Goal: Task Accomplishment & Management: Complete application form

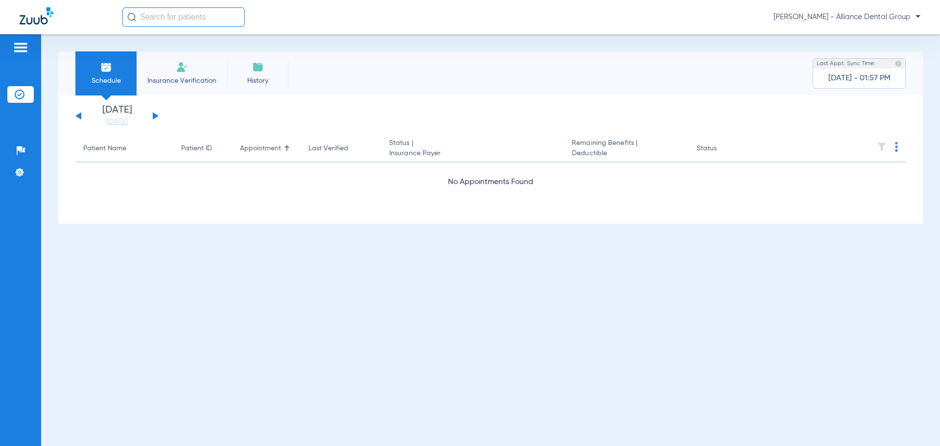
click at [155, 113] on div "[DATE] [DATE] [DATE] [DATE] [DATE] [DATE] [DATE] [DATE] [DATE] [DATE] [DATE] [D…" at bounding box center [116, 116] width 83 height 22
click at [156, 116] on button at bounding box center [156, 115] width 6 height 7
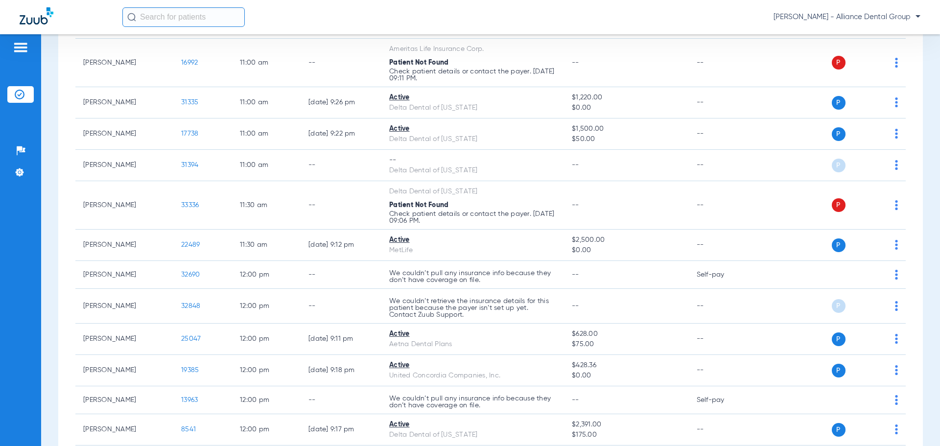
scroll to position [1175, 0]
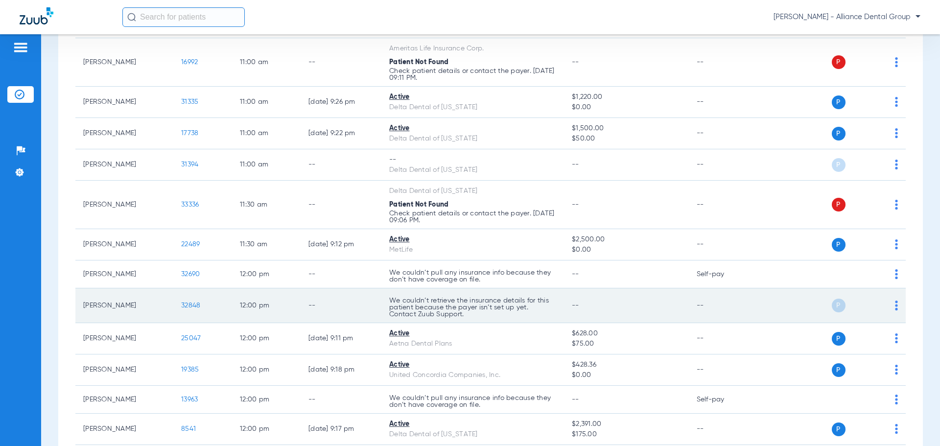
click at [548, 303] on p "We couldn’t retrieve the insurance details for this patient because the payer i…" at bounding box center [472, 307] width 167 height 21
click at [886, 303] on div "P S" at bounding box center [826, 306] width 143 height 14
click at [895, 310] on span at bounding box center [896, 308] width 3 height 7
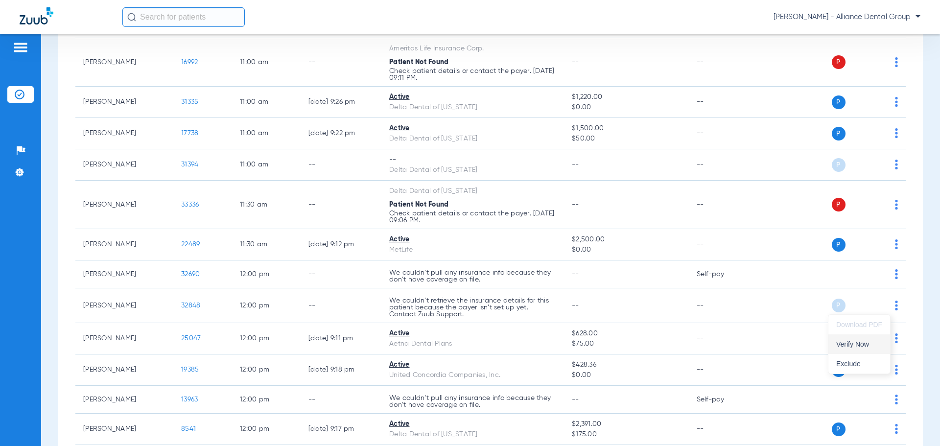
click at [863, 347] on span "Verify Now" at bounding box center [859, 344] width 46 height 7
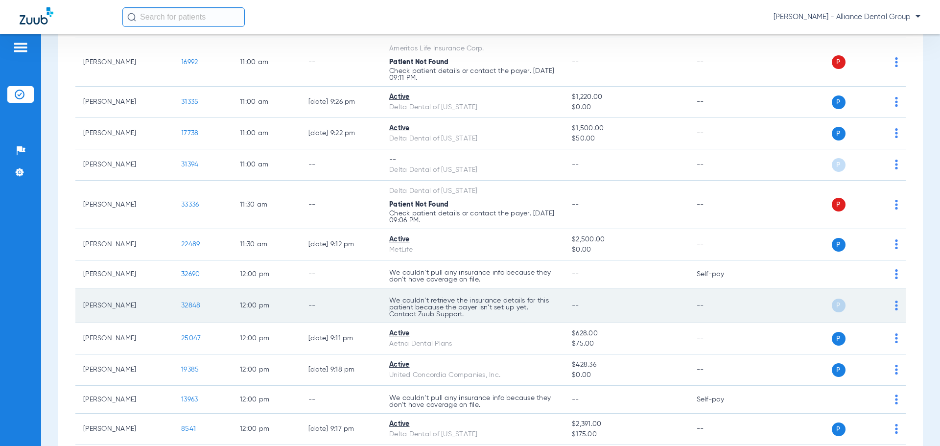
click at [196, 306] on span "32848" at bounding box center [190, 305] width 19 height 7
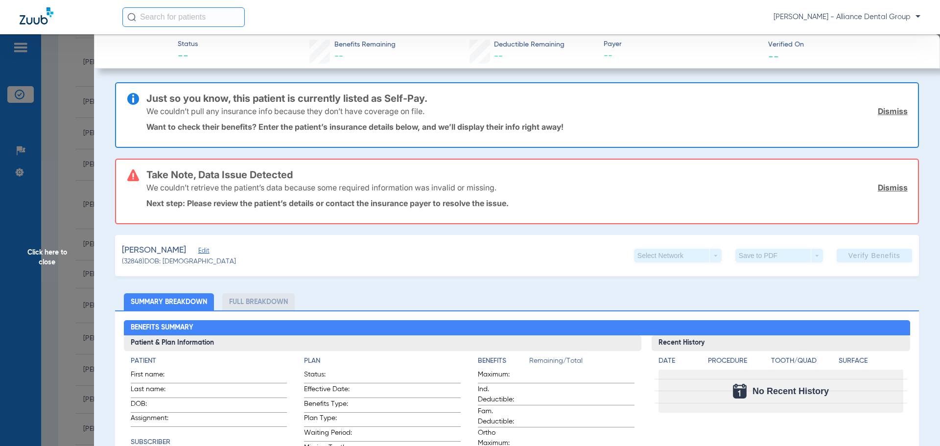
click at [709, 255] on div "Select Network arrow_drop_down" at bounding box center [678, 256] width 88 height 14
click at [207, 250] on span "Edit" at bounding box center [202, 251] width 9 height 9
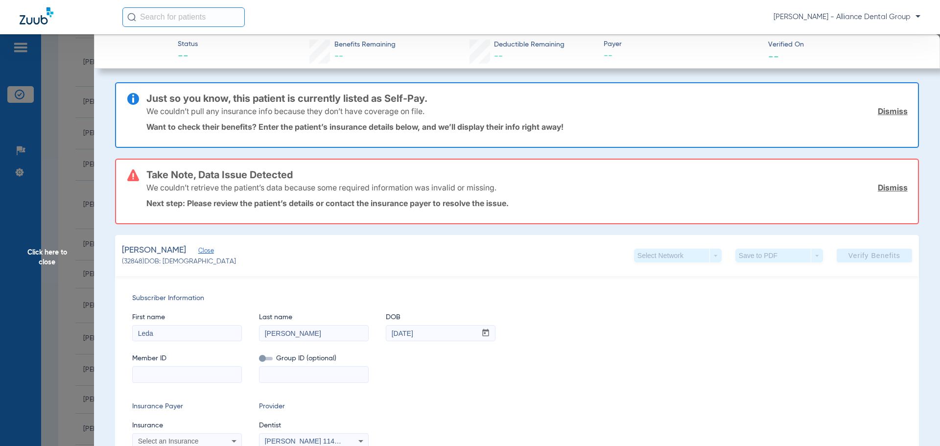
click at [207, 250] on span "Close" at bounding box center [202, 251] width 9 height 9
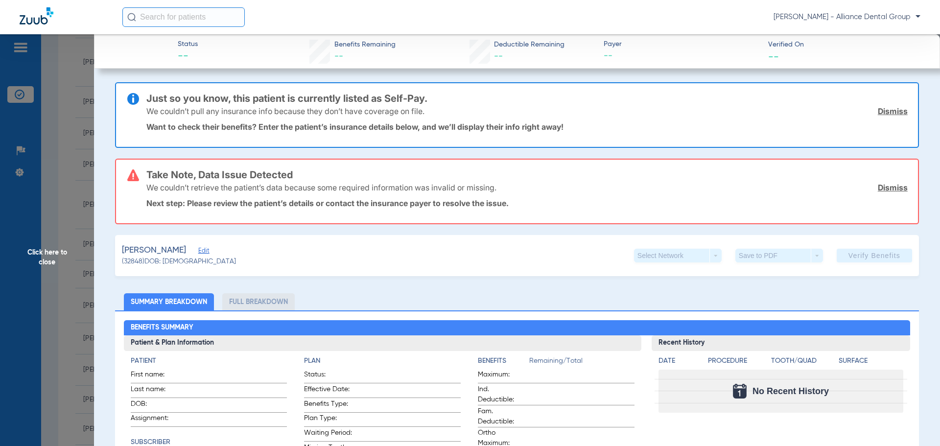
click at [249, 302] on li "Full Breakdown" at bounding box center [258, 301] width 72 height 17
drag, startPoint x: 46, startPoint y: 61, endPoint x: 313, endPoint y: 76, distance: 267.2
click at [47, 61] on span "Click here to close" at bounding box center [47, 257] width 94 height 446
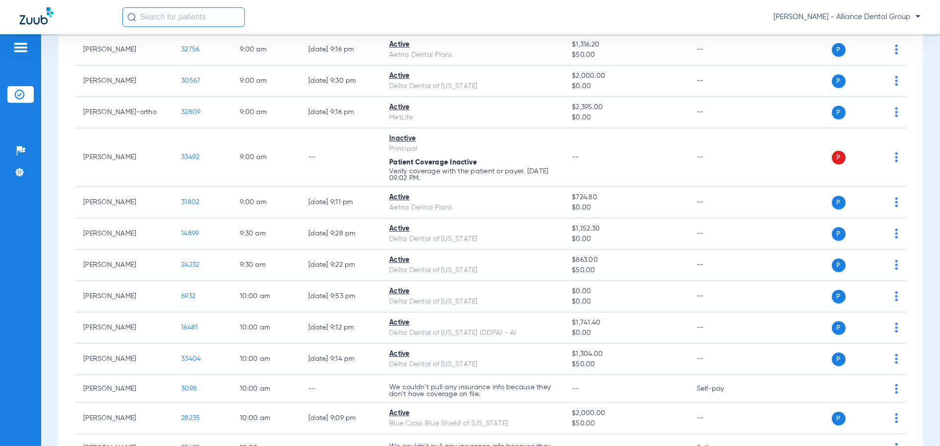
scroll to position [0, 0]
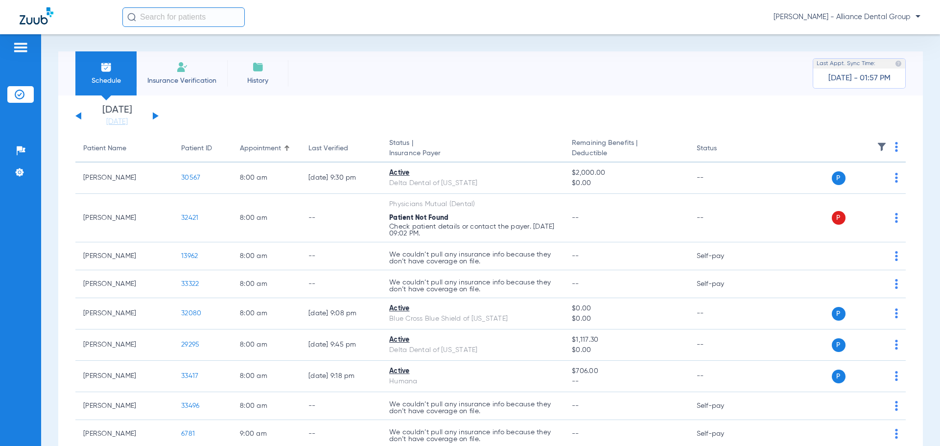
click at [164, 74] on li "Insurance Verification" at bounding box center [182, 73] width 91 height 44
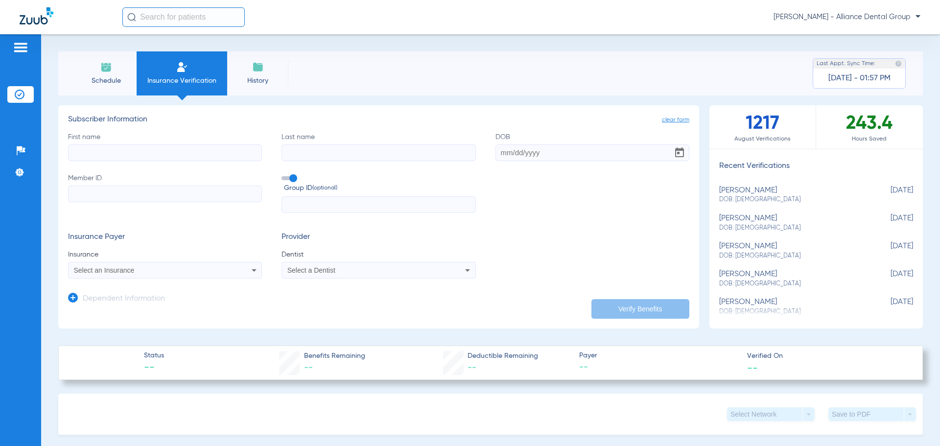
click at [119, 152] on input "First name" at bounding box center [165, 152] width 194 height 17
type input "[PERSON_NAME]"
type input "[DATE]"
paste input "954691006"
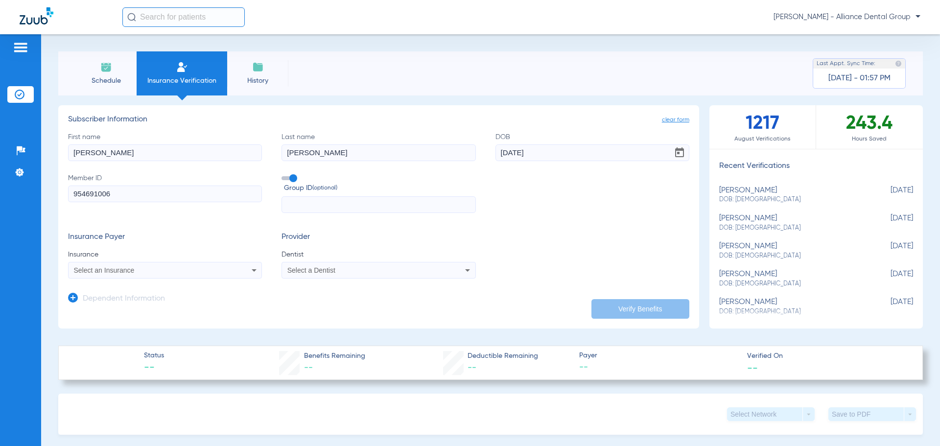
type input "954691006"
click at [236, 269] on div "Select an Insurance" at bounding box center [165, 270] width 193 height 12
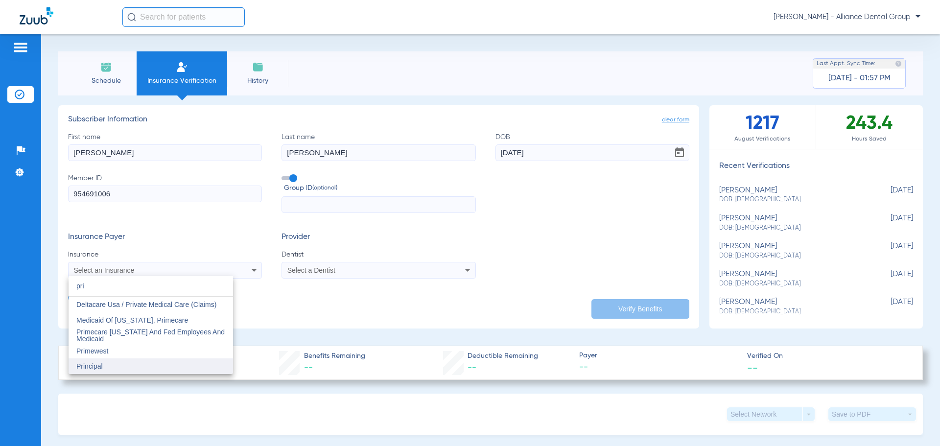
type input "pri"
click at [155, 366] on mat-option "Principal" at bounding box center [151, 366] width 164 height 16
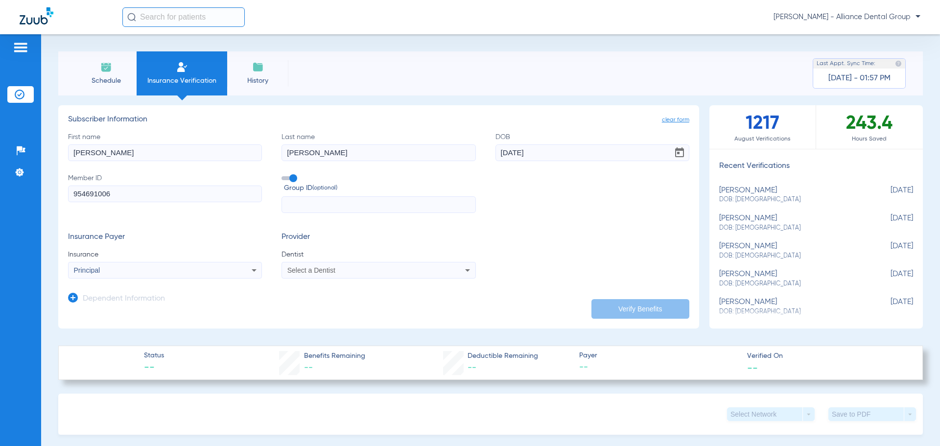
click at [381, 272] on div "Select a Dentist" at bounding box center [360, 270] width 146 height 7
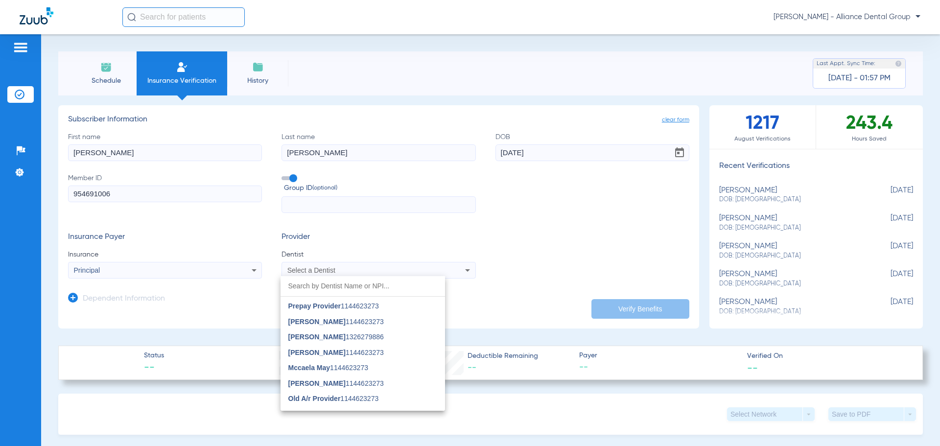
scroll to position [842, 0]
click at [324, 292] on input "dropdown search" at bounding box center [362, 286] width 164 height 20
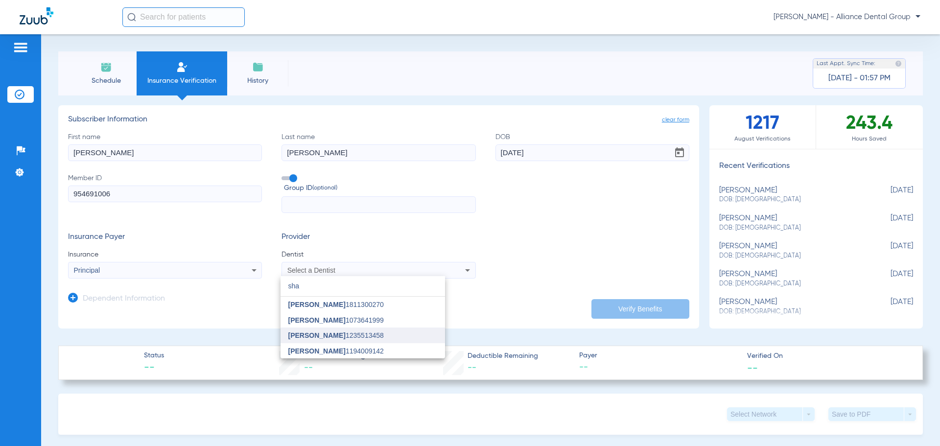
type input "sha"
click at [322, 329] on mat-option "[PERSON_NAME] 1235513458" at bounding box center [362, 335] width 164 height 16
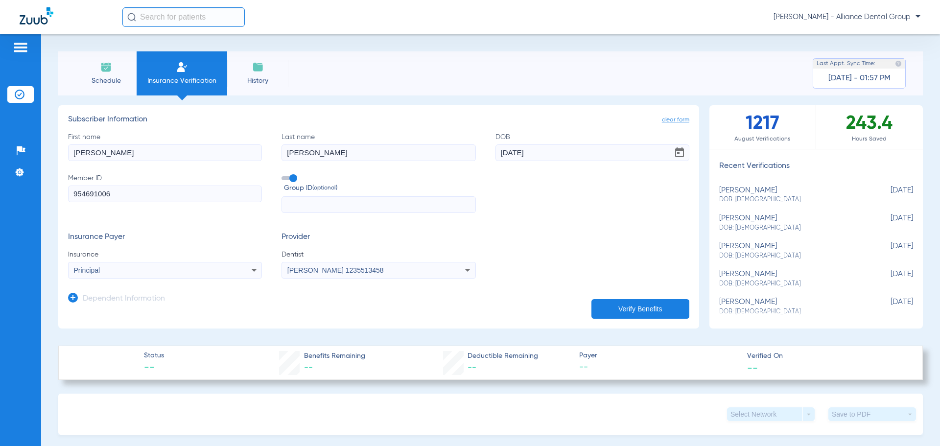
click at [105, 302] on h3 "Dependent Information" at bounding box center [124, 299] width 82 height 10
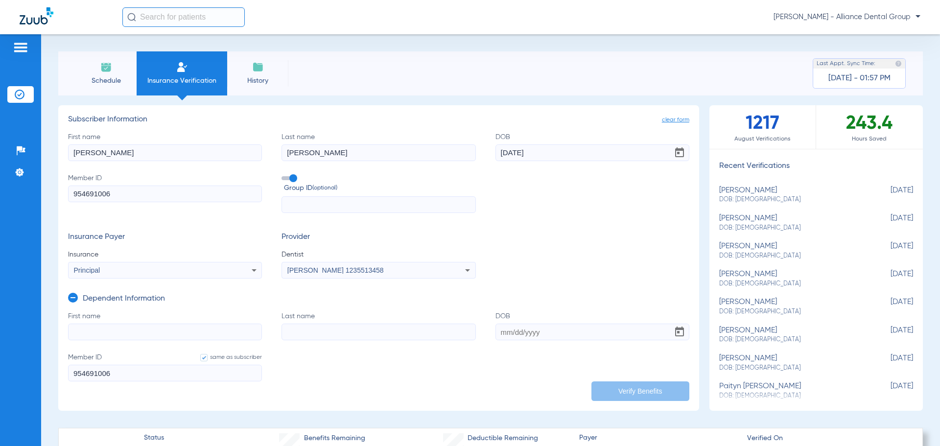
click at [94, 330] on input "First name" at bounding box center [165, 332] width 194 height 17
type input "leda"
type input "[PERSON_NAME]"
type input "[DATE]"
click at [655, 391] on button "Verify Benefits" at bounding box center [640, 391] width 98 height 20
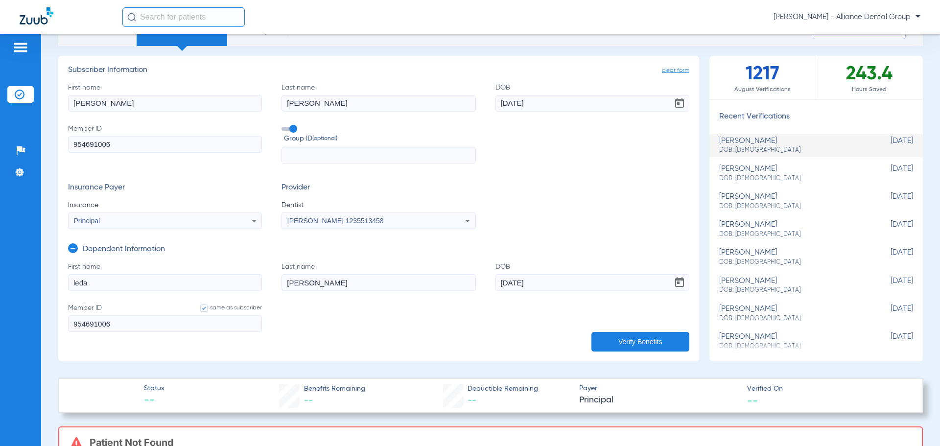
scroll to position [49, 0]
click at [78, 250] on div "Dependent Information" at bounding box center [116, 252] width 97 height 21
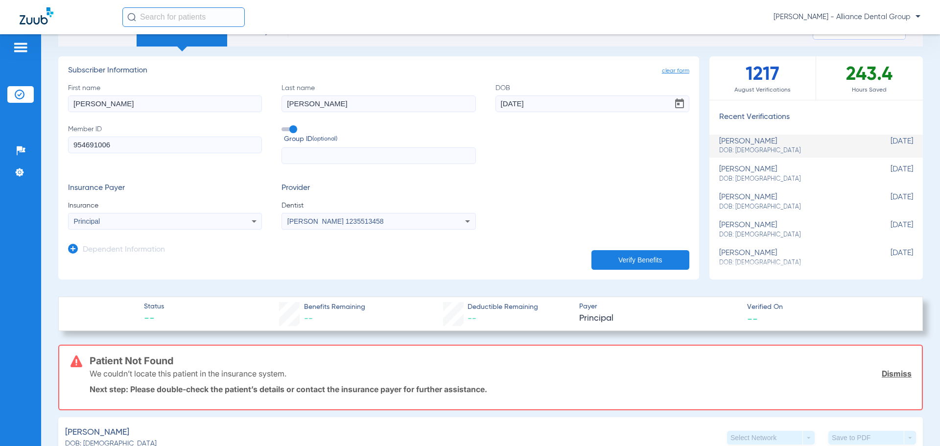
click at [645, 257] on button "Verify Benefits" at bounding box center [640, 260] width 98 height 20
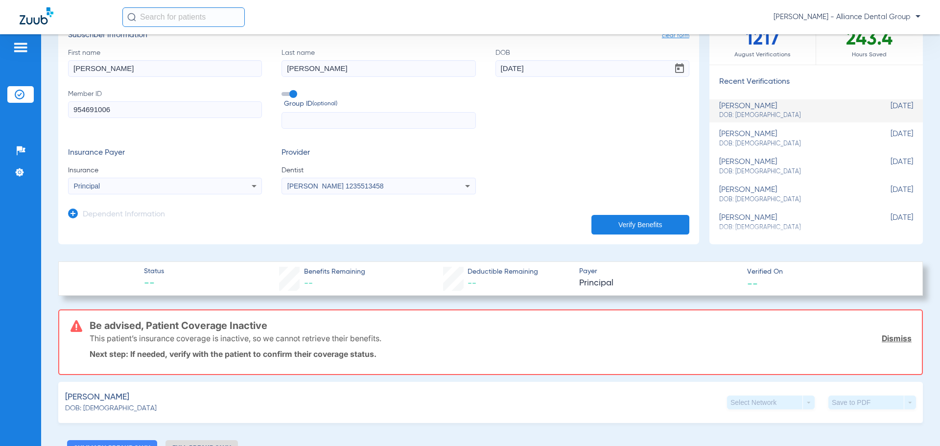
scroll to position [0, 0]
